Goal: Task Accomplishment & Management: Complete application form

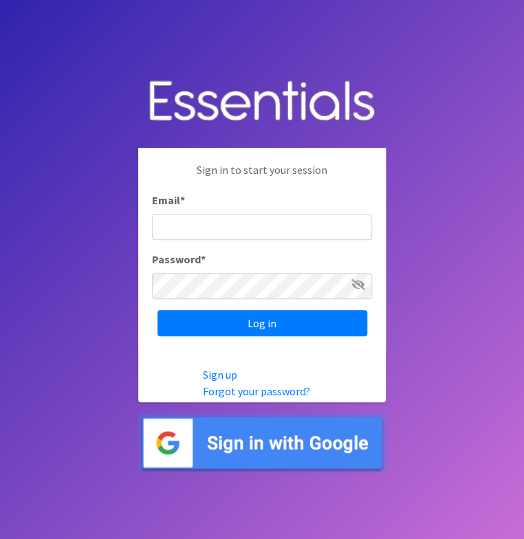
click at [206, 234] on input "Email *" at bounding box center [262, 227] width 220 height 26
type input "[EMAIL_ADDRESS][DOMAIN_NAME]"
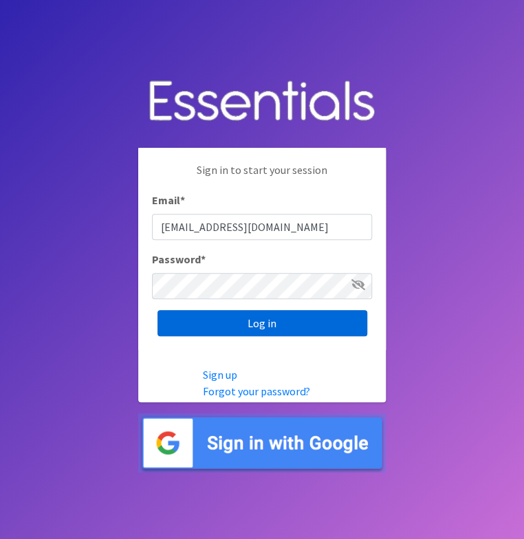
click at [291, 327] on input "Log in" at bounding box center [262, 323] width 210 height 26
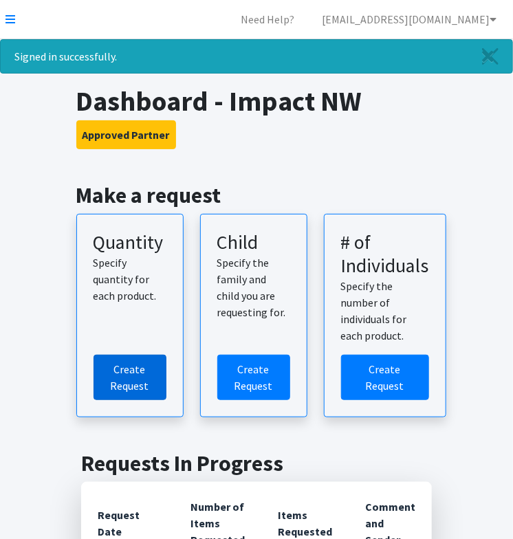
click at [137, 364] on link "Create Request" at bounding box center [130, 377] width 73 height 45
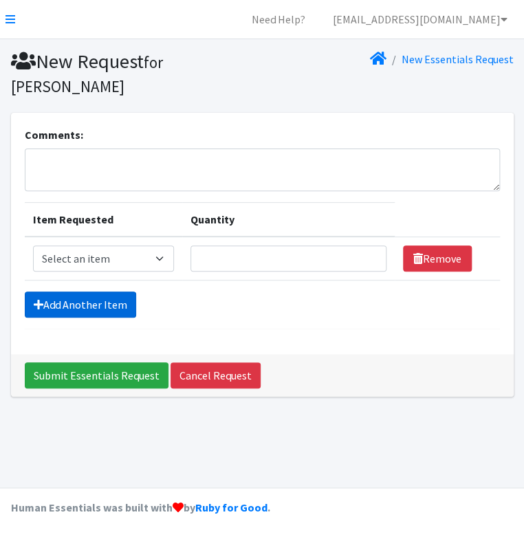
click at [104, 305] on link "Add Another Item" at bounding box center [80, 305] width 111 height 26
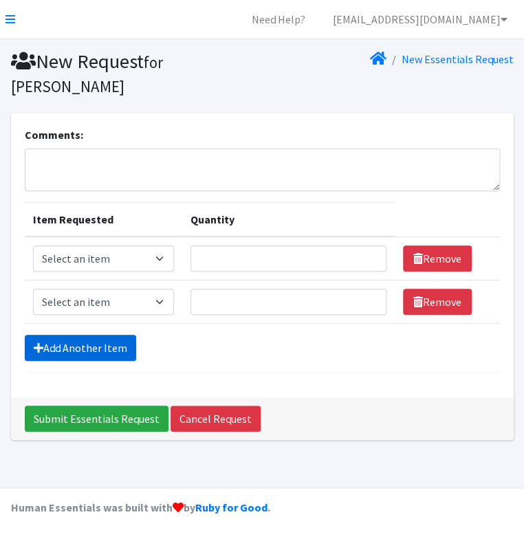
click at [101, 343] on link "Add Another Item" at bounding box center [80, 348] width 111 height 26
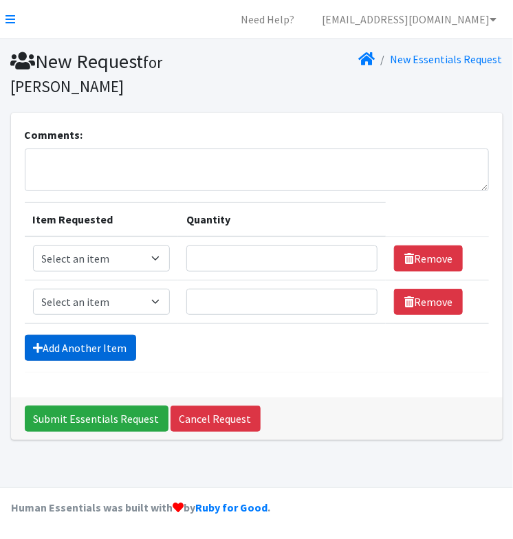
scroll to position [5, 0]
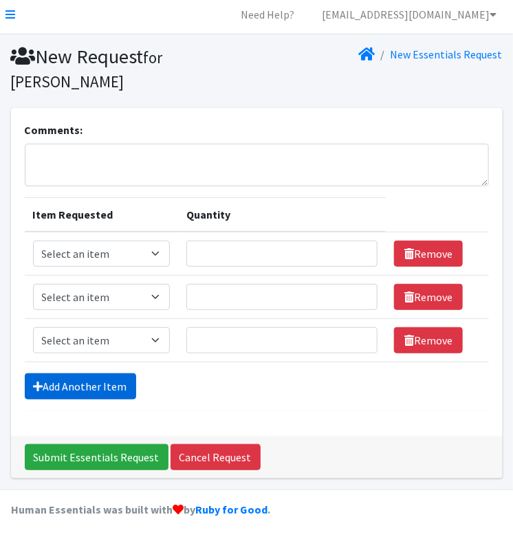
click at [118, 385] on link "Add Another Item" at bounding box center [80, 386] width 111 height 26
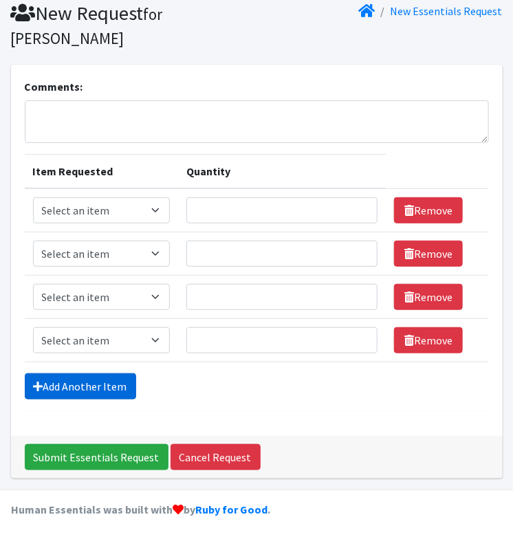
click at [118, 385] on link "Add Another Item" at bounding box center [80, 386] width 111 height 26
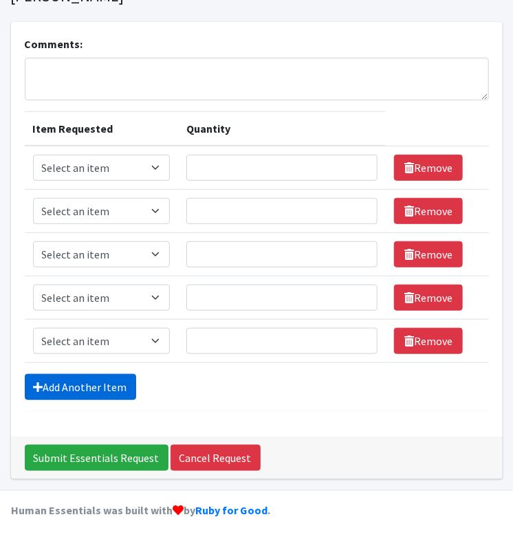
click at [118, 385] on link "Add Another Item" at bounding box center [80, 387] width 111 height 26
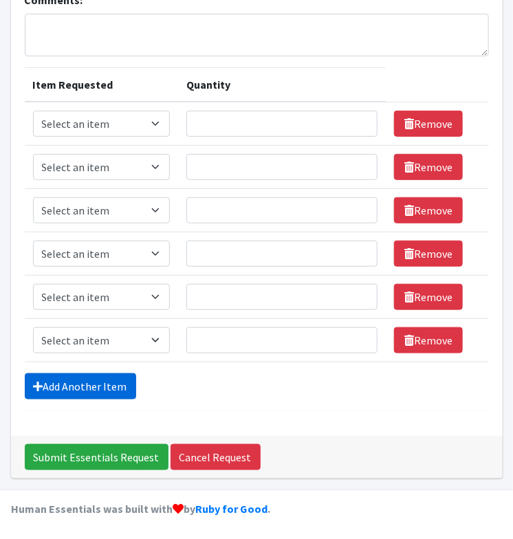
click at [118, 385] on link "Add Another Item" at bounding box center [80, 386] width 111 height 26
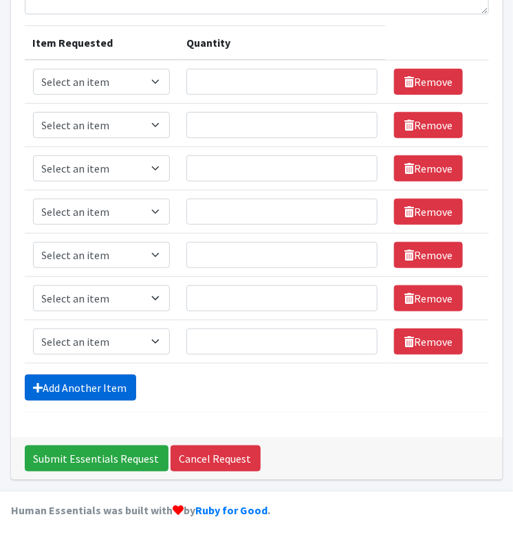
scroll to position [177, 0]
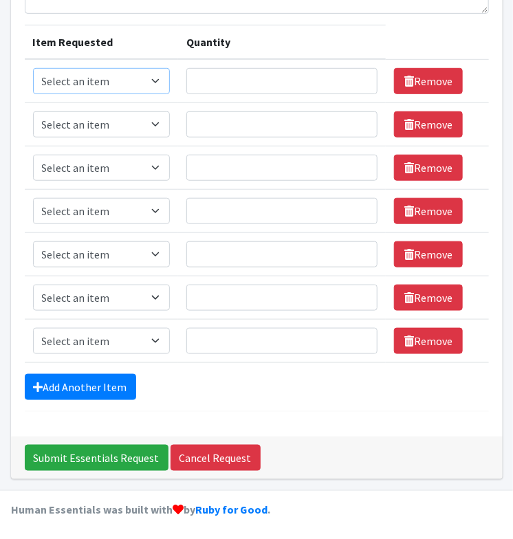
click at [154, 84] on select "Select an item Kids 0 (up to 10 lbs.) Kids 1 (8-14 lbs.) Kids 2 (12-18 lbs.) Ki…" at bounding box center [102, 81] width 138 height 26
select select "4060"
click at [33, 68] on select "Select an item Kids 0 (up to 10 lbs.) Kids 1 (8-14 lbs.) Kids 2 (12-18 lbs.) Ki…" at bounding box center [102, 81] width 138 height 26
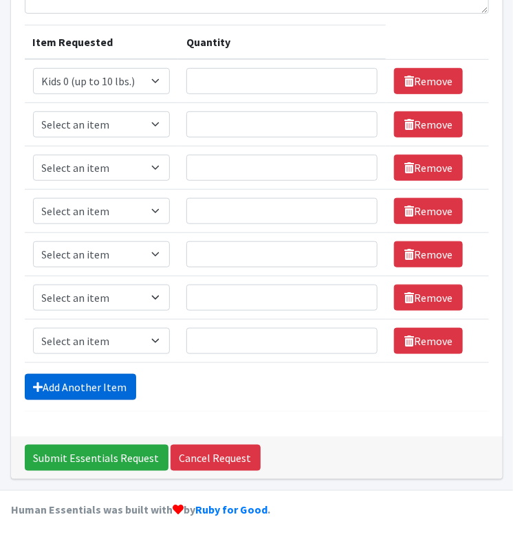
click at [91, 387] on link "Add Another Item" at bounding box center [80, 387] width 111 height 26
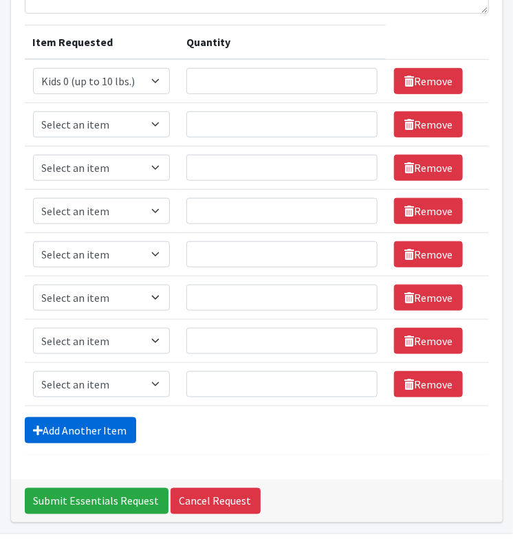
scroll to position [221, 0]
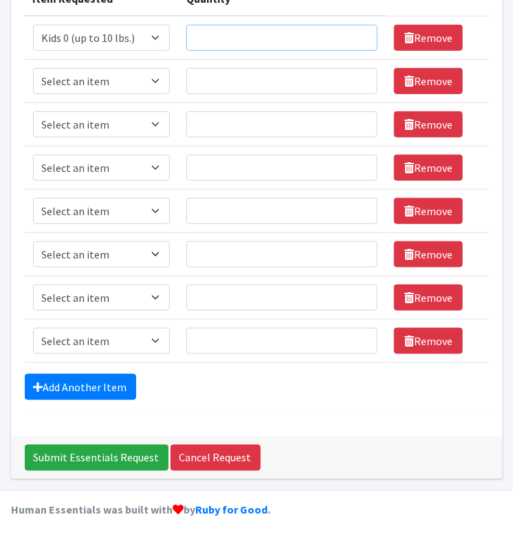
click at [218, 38] on input "Quantity" at bounding box center [281, 38] width 191 height 26
type input "1"
click at [156, 79] on select "Select an item Kids 0 (up to 10 lbs.) Kids 1 (8-14 lbs.) Kids 2 (12-18 lbs.) Ki…" at bounding box center [102, 81] width 138 height 26
select select "4067"
click at [33, 68] on select "Select an item Kids 0 (up to 10 lbs.) Kids 1 (8-14 lbs.) Kids 2 (12-18 lbs.) Ki…" at bounding box center [102, 81] width 138 height 26
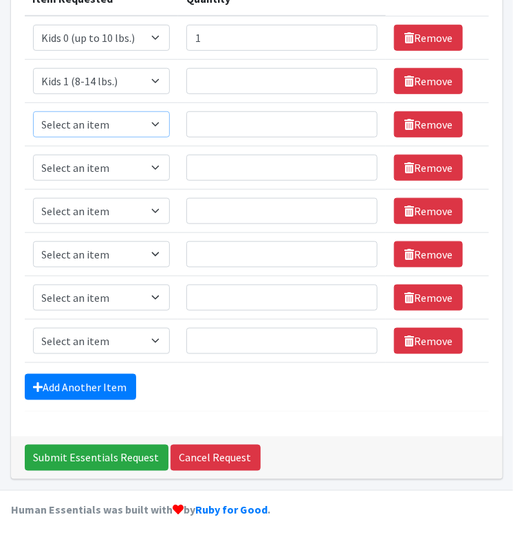
click at [127, 122] on select "Select an item Kids 0 (up to 10 lbs.) Kids 1 (8-14 lbs.) Kids 2 (12-18 lbs.) Ki…" at bounding box center [102, 124] width 138 height 26
select select "4068"
click at [33, 111] on select "Select an item Kids 0 (up to 10 lbs.) Kids 1 (8-14 lbs.) Kids 2 (12-18 lbs.) Ki…" at bounding box center [102, 124] width 138 height 26
click at [123, 182] on td "Item Requested Select an item Kids 0 (up to 10 lbs.) Kids 1 (8-14 lbs.) Kids 2 …" at bounding box center [102, 167] width 154 height 43
click at [119, 170] on select "Select an item Kids 0 (up to 10 lbs.) Kids 1 (8-14 lbs.) Kids 2 (12-18 lbs.) Ki…" at bounding box center [102, 168] width 138 height 26
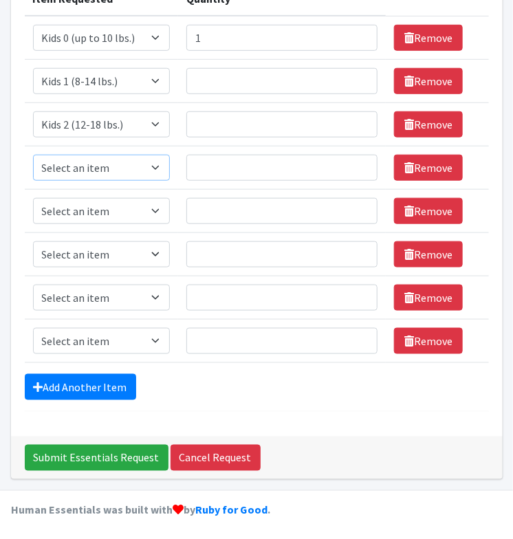
select select "4036"
click at [33, 155] on select "Select an item Kids 0 (up to 10 lbs.) Kids 1 (8-14 lbs.) Kids 2 (12-18 lbs.) Ki…" at bounding box center [102, 168] width 138 height 26
click at [101, 212] on select "Select an item Kids 0 (up to 10 lbs.) Kids 1 (8-14 lbs.) Kids 2 (12-18 lbs.) Ki…" at bounding box center [102, 211] width 138 height 26
select select "4049"
click at [33, 198] on select "Select an item Kids 0 (up to 10 lbs.) Kids 1 (8-14 lbs.) Kids 2 (12-18 lbs.) Ki…" at bounding box center [102, 211] width 138 height 26
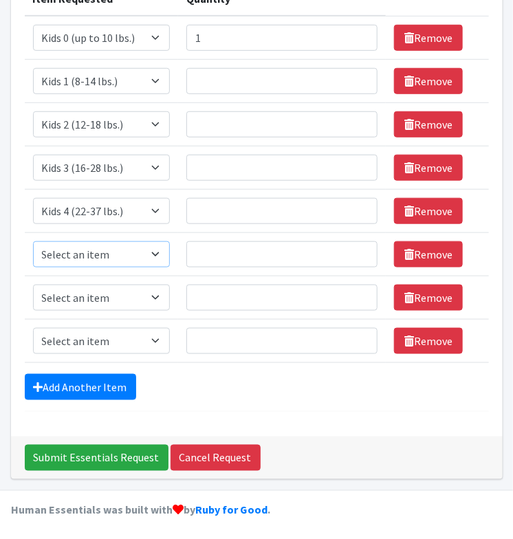
click at [96, 258] on select "Select an item Kids 0 (up to 10 lbs.) Kids 1 (8-14 lbs.) Kids 2 (12-18 lbs.) Ki…" at bounding box center [102, 254] width 138 height 26
select select "4056"
click at [33, 241] on select "Select an item Kids 0 (up to 10 lbs.) Kids 1 (8-14 lbs.) Kids 2 (12-18 lbs.) Ki…" at bounding box center [102, 254] width 138 height 26
click at [102, 300] on select "Select an item Kids 0 (up to 10 lbs.) Kids 1 (8-14 lbs.) Kids 2 (12-18 lbs.) Ki…" at bounding box center [102, 298] width 138 height 26
select select "4059"
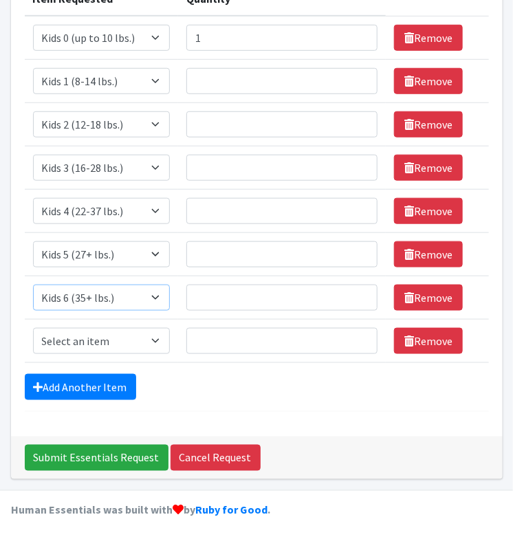
click at [33, 285] on select "Select an item Kids 0 (up to 10 lbs.) Kids 1 (8-14 lbs.) Kids 2 (12-18 lbs.) Ki…" at bounding box center [102, 298] width 138 height 26
click at [115, 343] on select "Select an item Kids 0 (up to 10 lbs.) Kids 1 (8-14 lbs.) Kids 2 (12-18 lbs.) Ki…" at bounding box center [102, 341] width 138 height 26
select select "11282"
click at [33, 328] on select "Select an item Kids 0 (up to 10 lbs.) Kids 1 (8-14 lbs.) Kids 2 (12-18 lbs.) Ki…" at bounding box center [102, 341] width 138 height 26
click at [264, 85] on input "Quantity" at bounding box center [281, 81] width 191 height 26
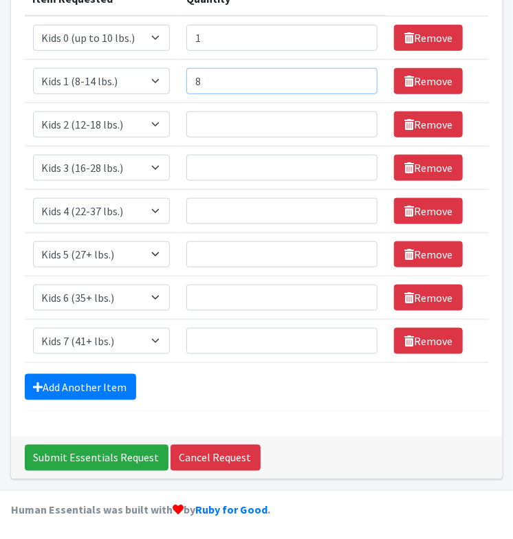
type input "8"
type input "15"
type input "25"
click at [226, 200] on input "Quantity" at bounding box center [281, 211] width 191 height 26
type input "52"
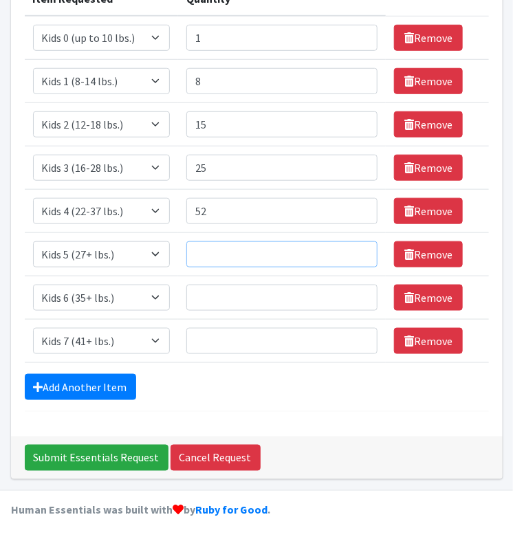
click at [225, 259] on input "Quantity" at bounding box center [281, 254] width 191 height 26
type input "39"
click at [219, 296] on input "Quantity" at bounding box center [281, 298] width 191 height 26
type input "39"
click at [217, 328] on input "Quantity" at bounding box center [281, 341] width 191 height 26
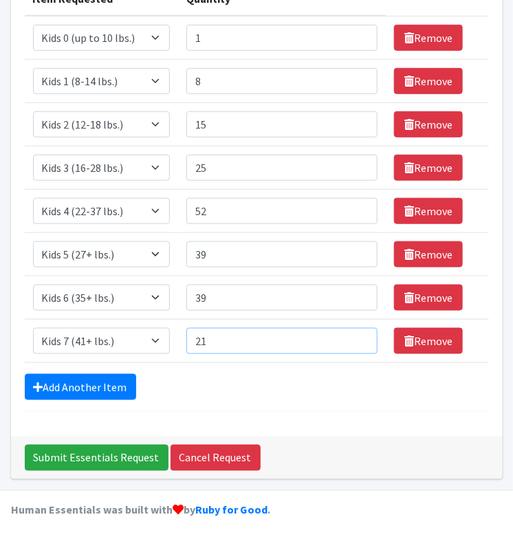
type input "21"
click at [272, 367] on form "Comments: Item Requested Quantity Item Requested Select an item Kids 0 (up to 1…" at bounding box center [257, 159] width 464 height 506
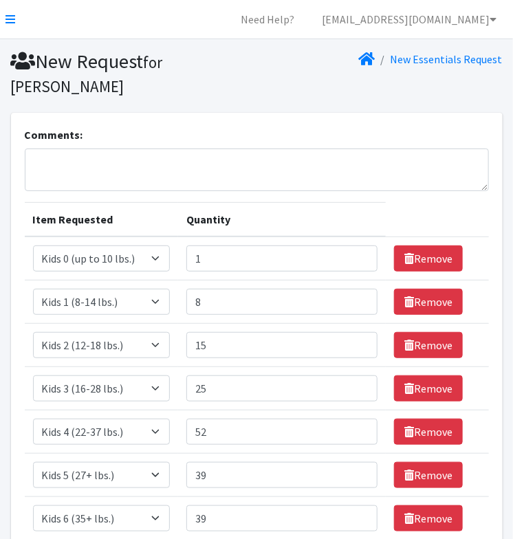
scroll to position [0, 0]
click at [189, 159] on textarea "Comments:" at bounding box center [257, 170] width 464 height 43
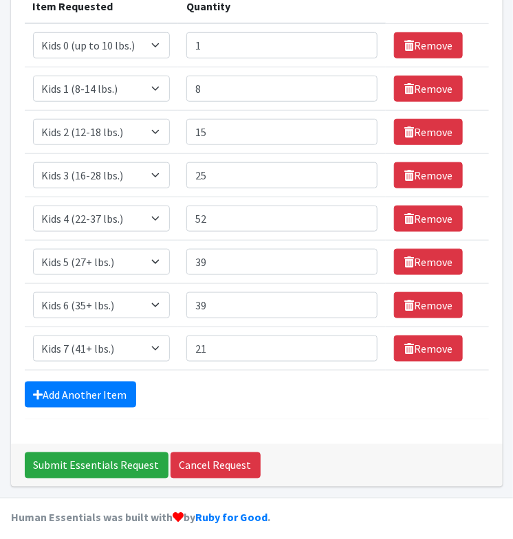
scroll to position [217, 0]
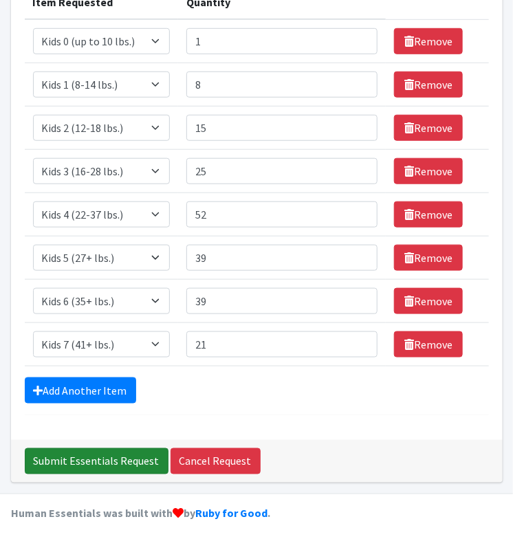
type textarea "INW Sept 2025"
click at [109, 466] on input "Submit Essentials Request" at bounding box center [97, 461] width 144 height 26
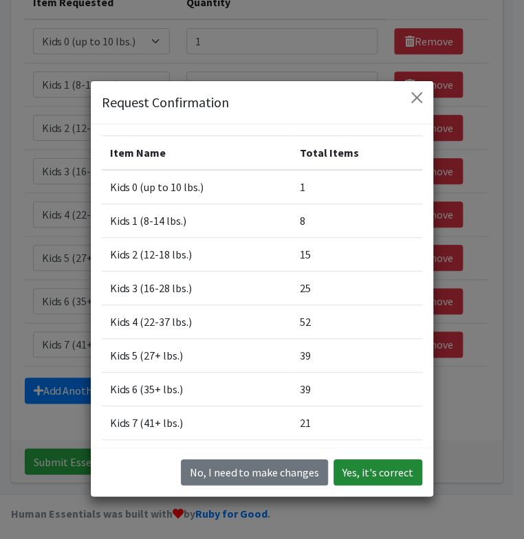
click at [376, 477] on button "Yes, it's correct" at bounding box center [378, 472] width 89 height 26
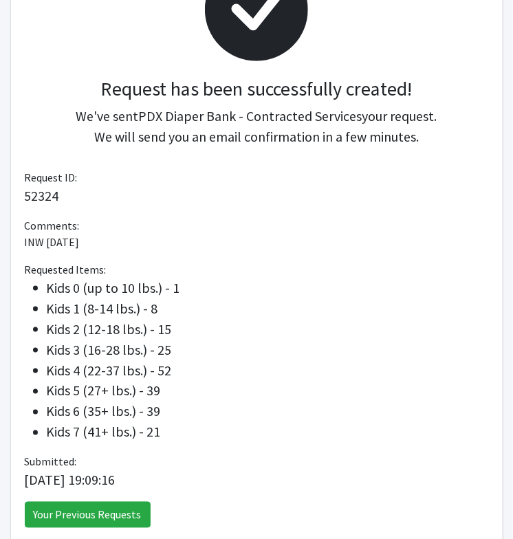
scroll to position [325, 0]
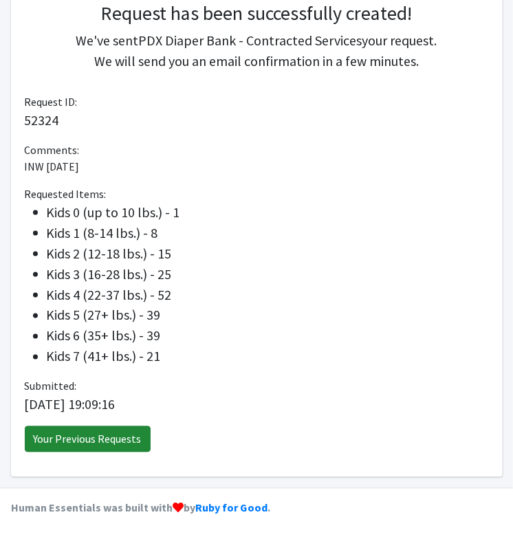
click at [87, 445] on link "Your Previous Requests" at bounding box center [88, 439] width 126 height 26
